Goal: Check status: Check status

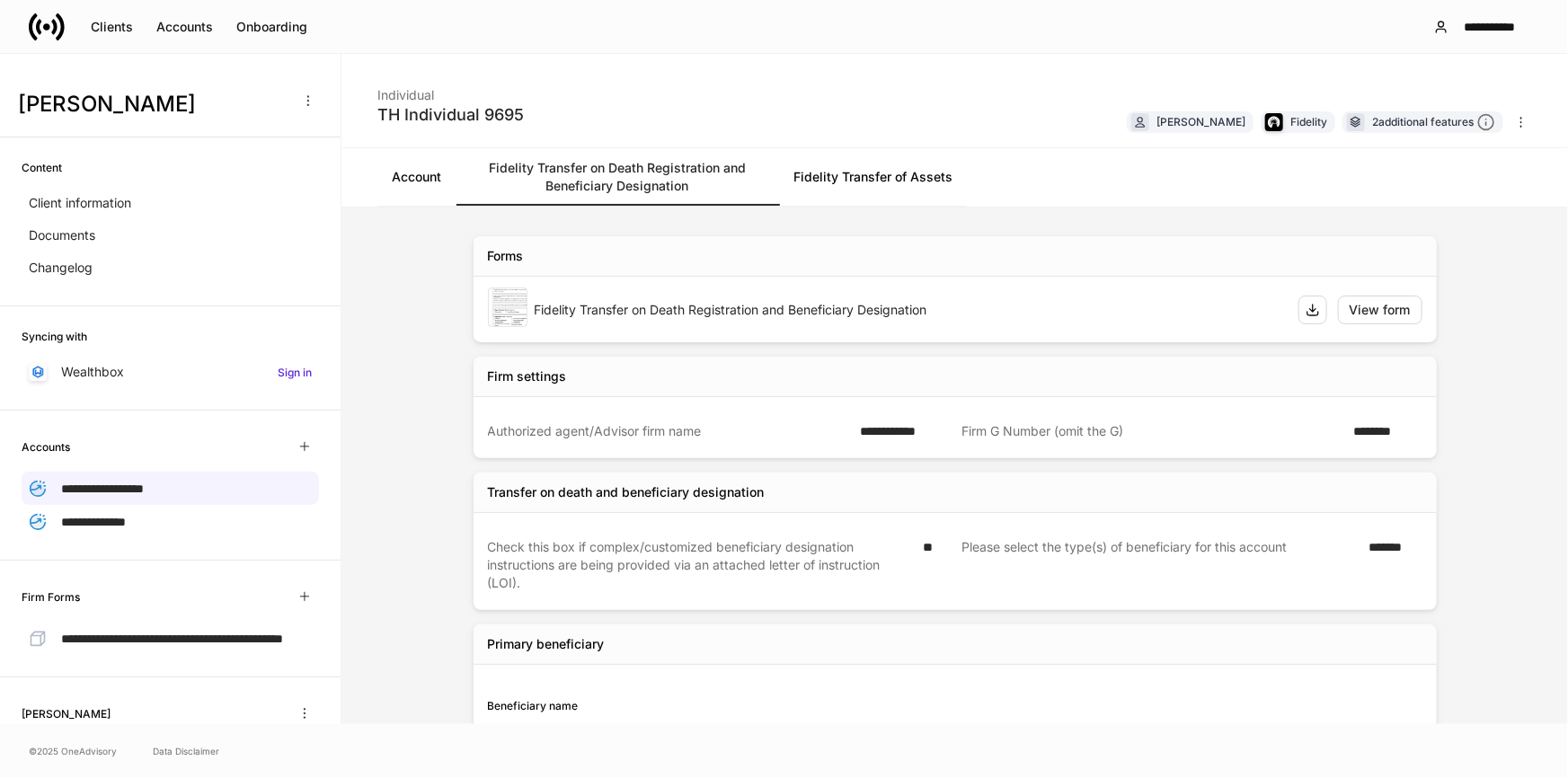
scroll to position [113, 0]
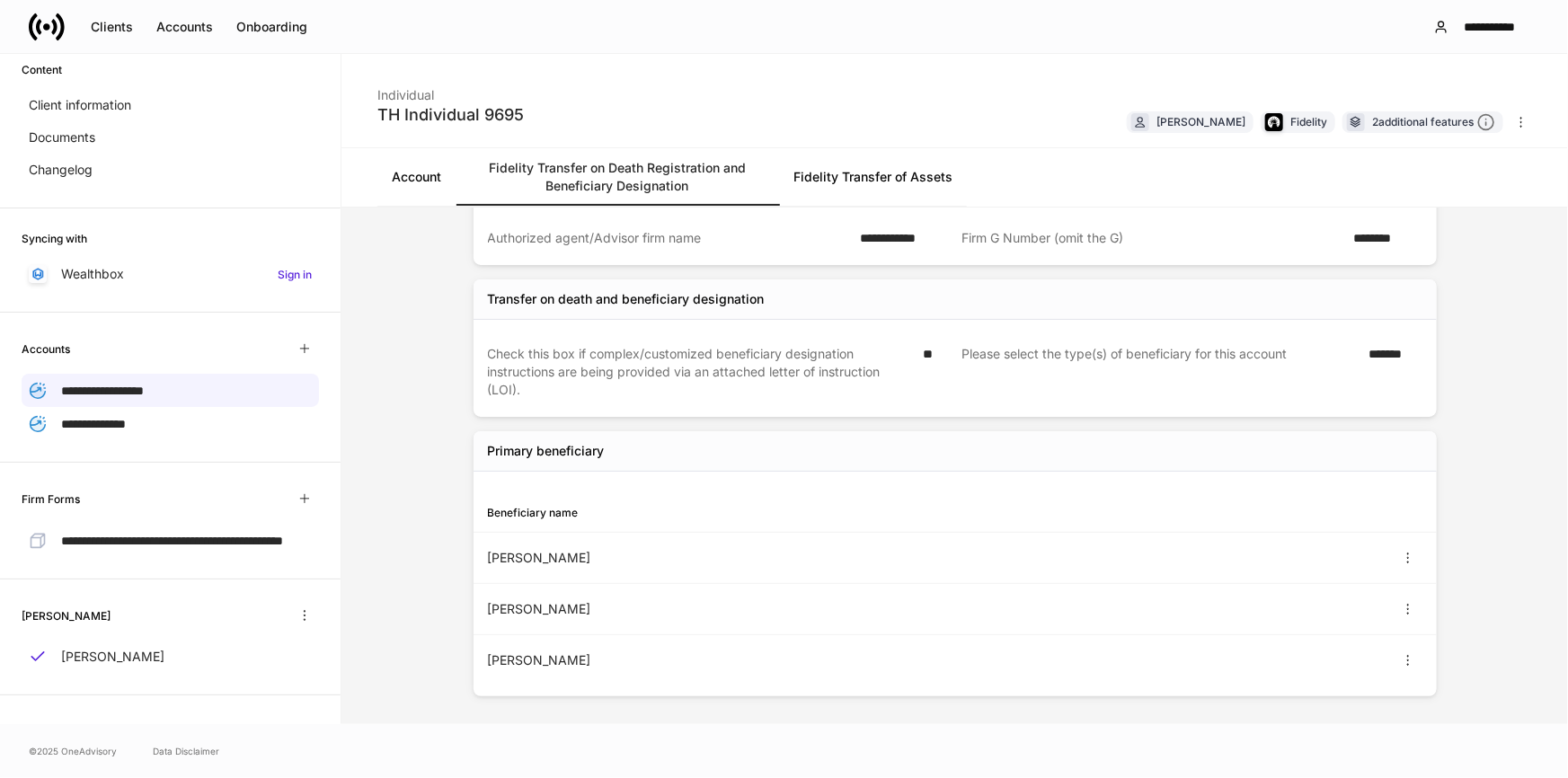
click at [44, 27] on icon at bounding box center [47, 27] width 8 height 8
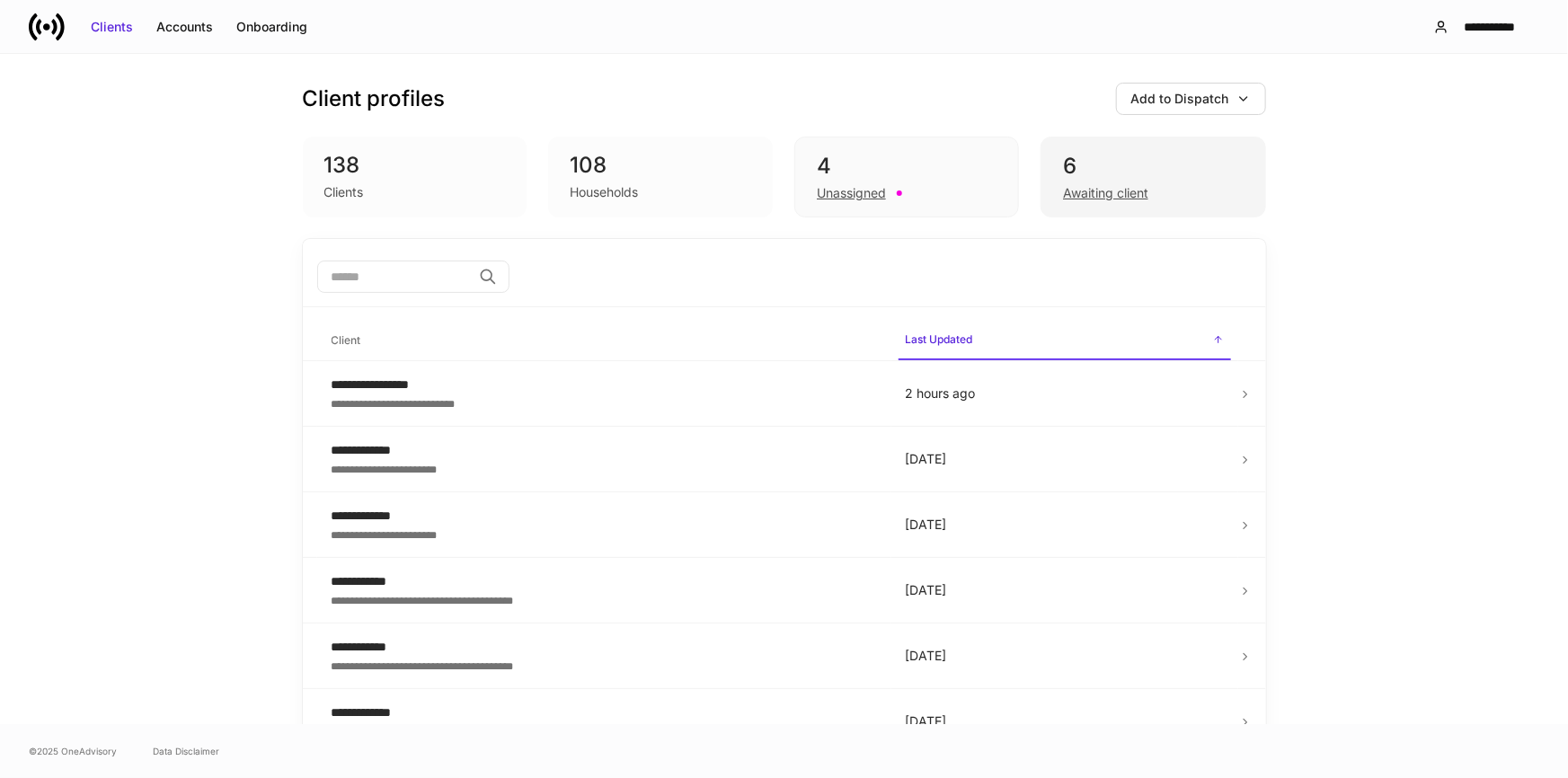
click at [1139, 185] on div "Awaiting client" at bounding box center [1106, 193] width 85 height 18
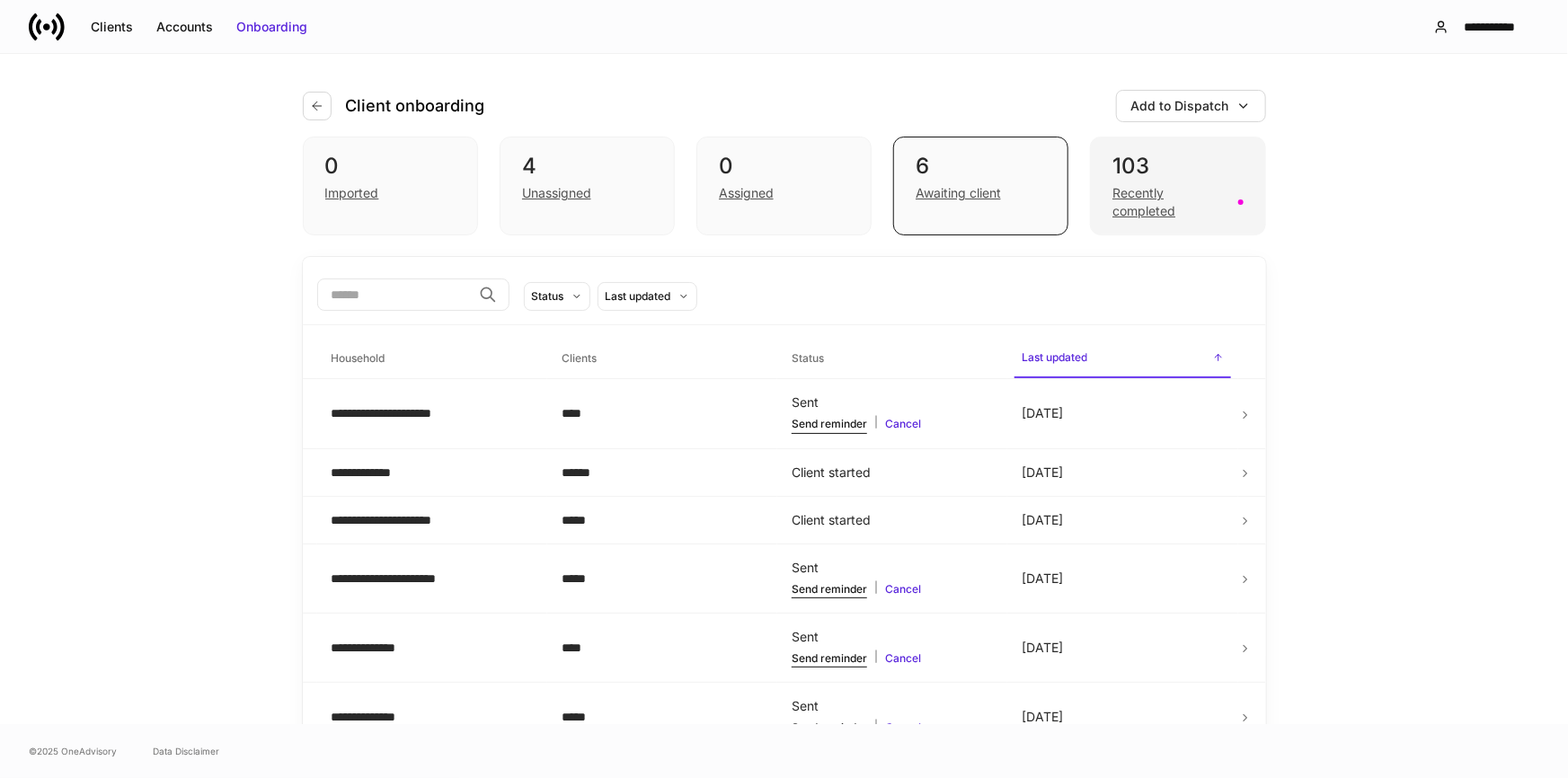
click at [1152, 186] on div "Recently completed" at bounding box center [1169, 203] width 115 height 36
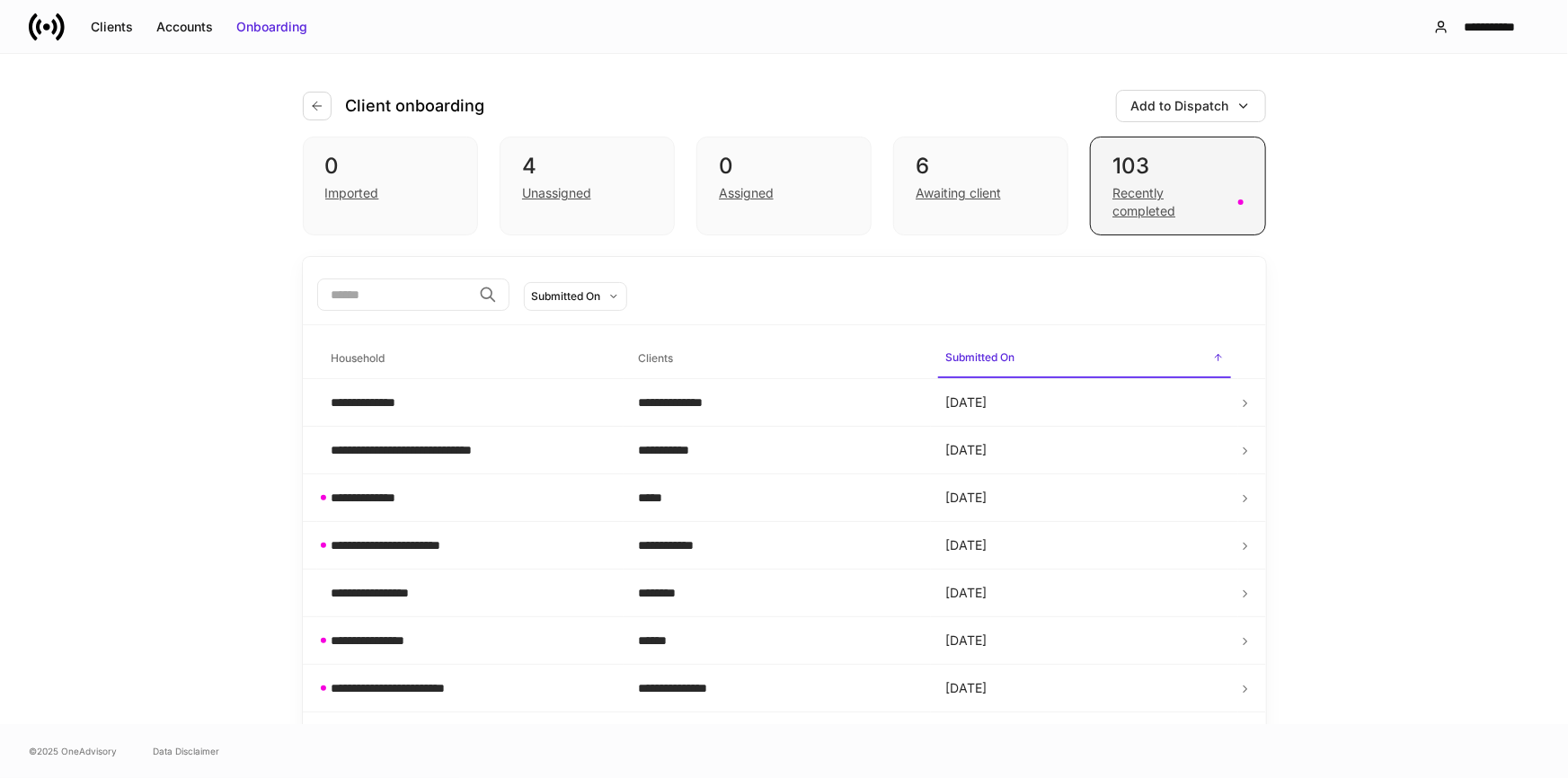
click at [1175, 181] on div "Recently completed" at bounding box center [1178, 201] width 131 height 40
click at [437, 388] on td "**********" at bounding box center [471, 403] width 308 height 47
